Goal: Task Accomplishment & Management: Complete application form

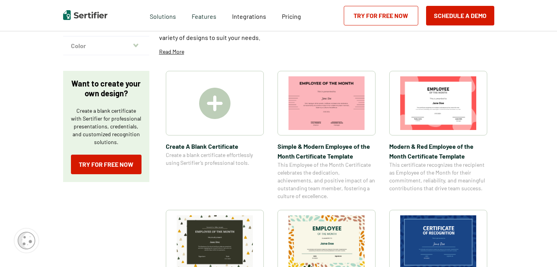
scroll to position [106, 0]
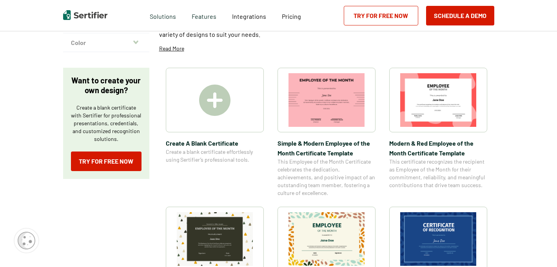
click at [210, 101] on img at bounding box center [214, 100] width 31 height 31
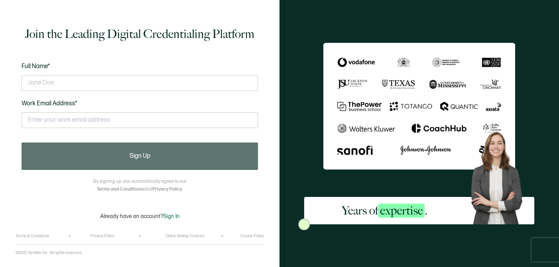
click at [217, 99] on div "Full Name* Work Email Address* This doesn't look like a valid email." at bounding box center [140, 99] width 237 height 77
click at [215, 91] on div at bounding box center [140, 83] width 237 height 24
click at [201, 80] on input "text" at bounding box center [140, 83] width 237 height 16
type input "k"
type input "[PERSON_NAME]"
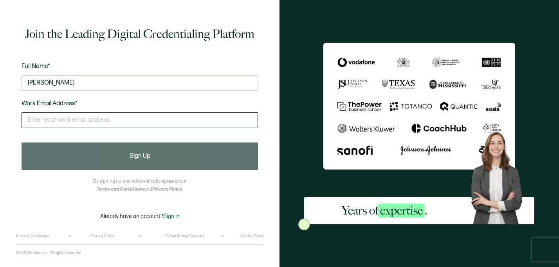
click at [114, 117] on input "text" at bounding box center [140, 120] width 237 height 16
type input "[EMAIL_ADDRESS][DOMAIN_NAME]"
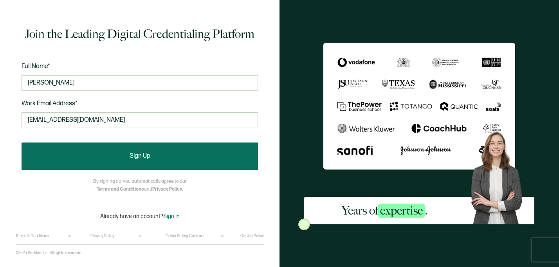
click at [119, 155] on button "Sign Up" at bounding box center [140, 156] width 237 height 27
